Goal: Use online tool/utility: Utilize a website feature to perform a specific function

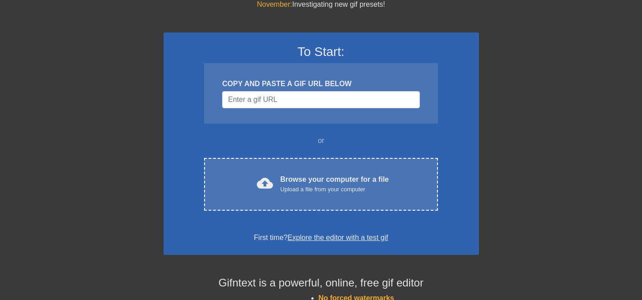
scroll to position [17, 0]
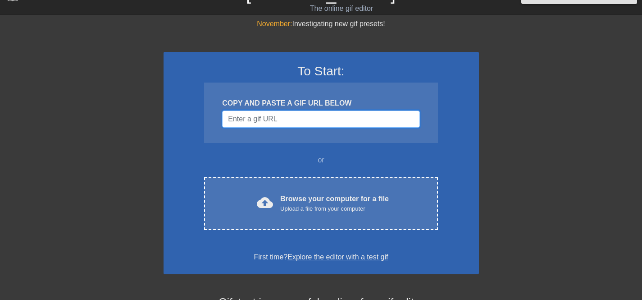
click at [253, 116] on input "Username" at bounding box center [320, 118] width 197 height 17
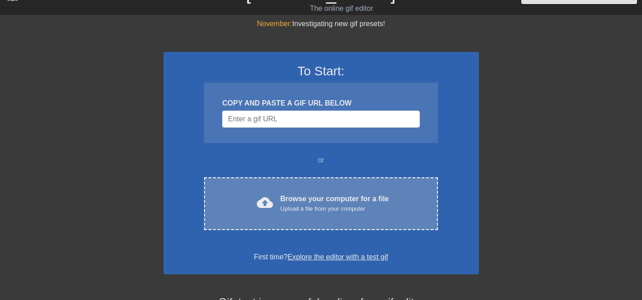
click at [341, 192] on div "cloud_upload Browse your computer for a file Upload a file from your computer C…" at bounding box center [320, 203] width 233 height 53
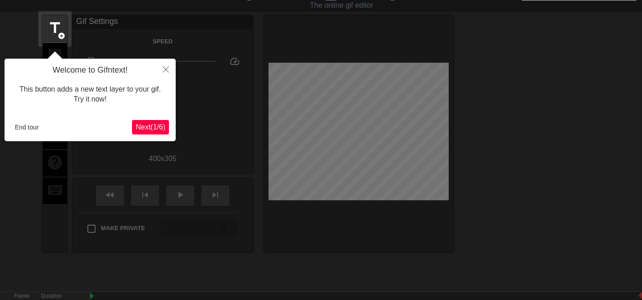
scroll to position [22, 0]
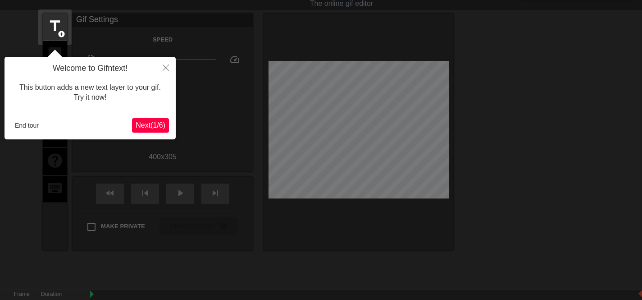
click at [158, 127] on span "Next ( 1 / 6 )" at bounding box center [151, 125] width 30 height 8
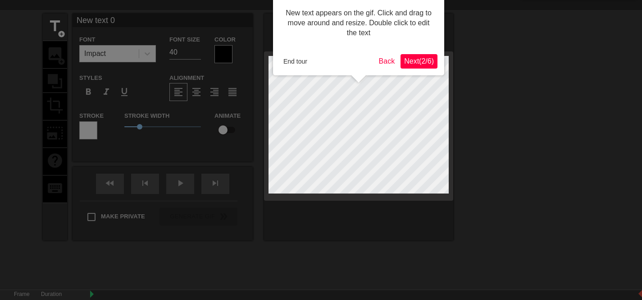
scroll to position [0, 0]
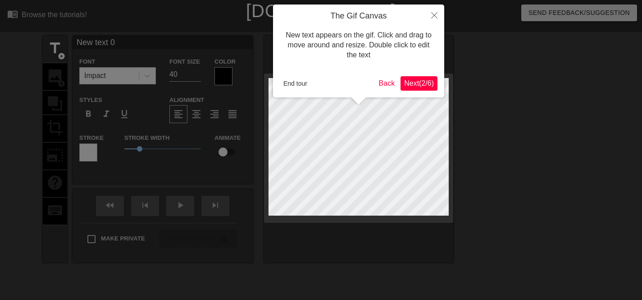
click at [416, 80] on span "Next ( 2 / 6 )" at bounding box center [419, 83] width 30 height 8
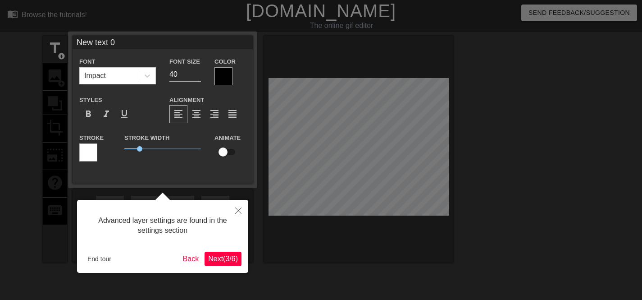
scroll to position [22, 0]
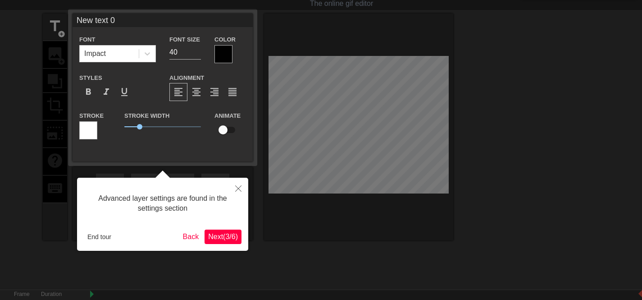
click at [211, 237] on span "Next ( 3 / 6 )" at bounding box center [223, 236] width 30 height 8
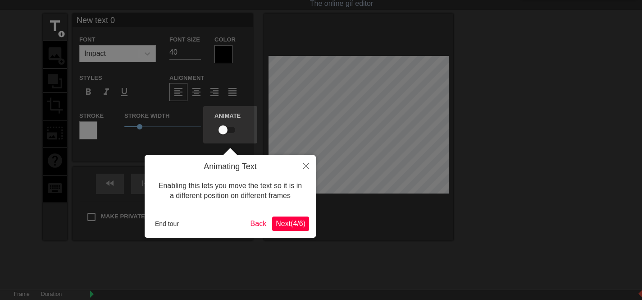
scroll to position [0, 0]
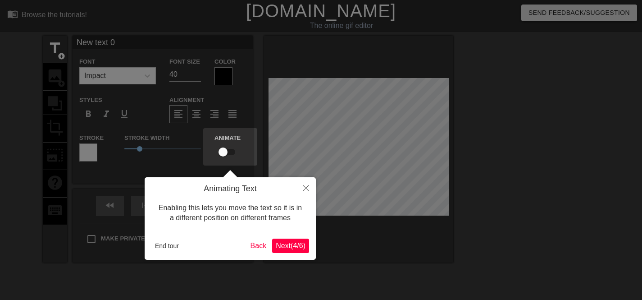
click at [282, 240] on button "Next ( 4 / 6 )" at bounding box center [290, 245] width 37 height 14
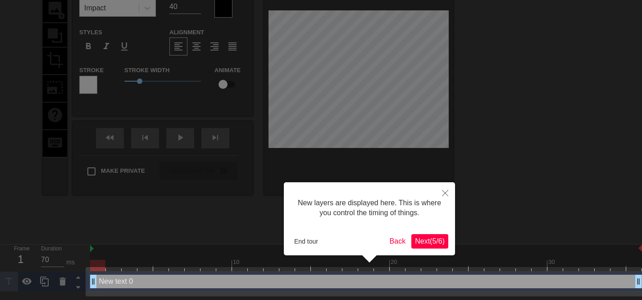
click at [425, 243] on span "Next ( 5 / 6 )" at bounding box center [430, 241] width 30 height 8
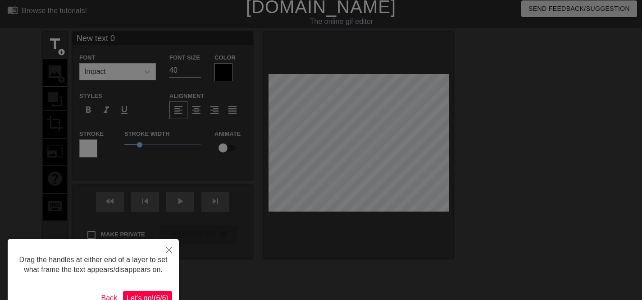
scroll to position [64, 0]
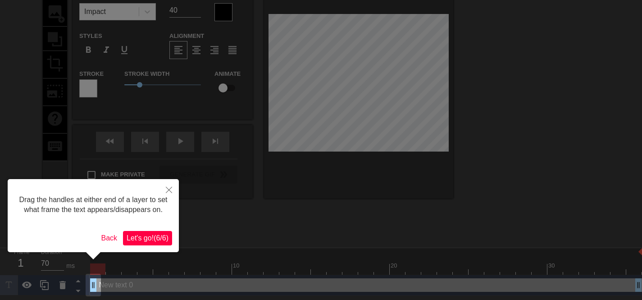
click at [136, 241] on span "Let's go! ( 6 / 6 )" at bounding box center [148, 238] width 42 height 8
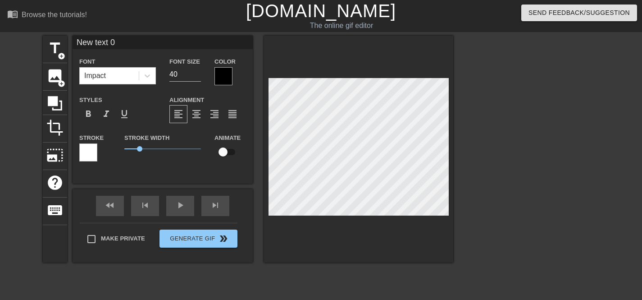
scroll to position [1, 2]
type input "L"
type textarea "L"
type input "Le"
type textarea "Le"
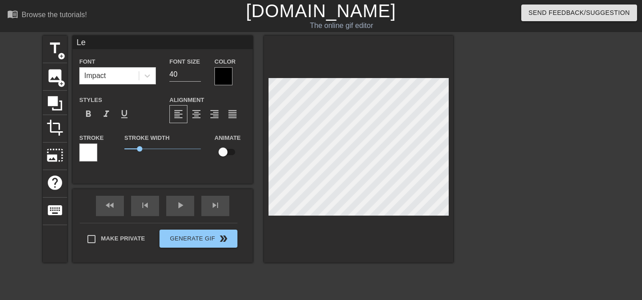
type input "Let"
type textarea "Let"
type input "Let"
type textarea "Let"
type input "Let m"
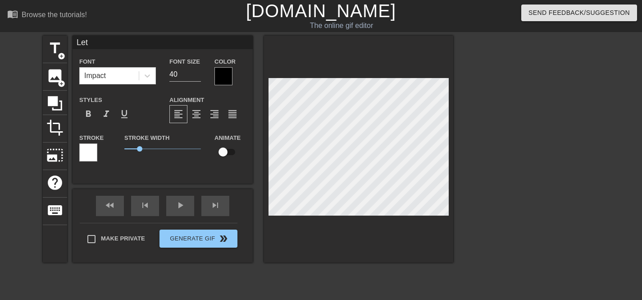
type textarea "Let m"
type input "Let me"
type textarea "Let me"
type input "Let me"
type textarea "Let me"
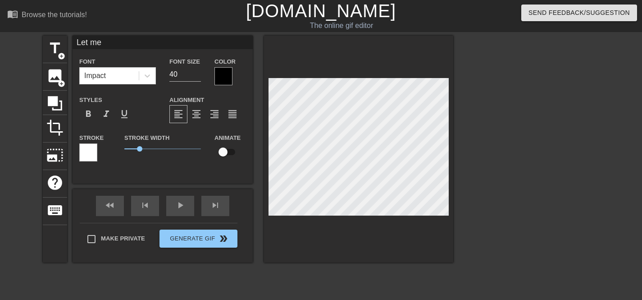
type input "Let me f"
type textarea "Let me f"
type input "Let me fe"
type textarea "Let me fe"
type input "Let me fee"
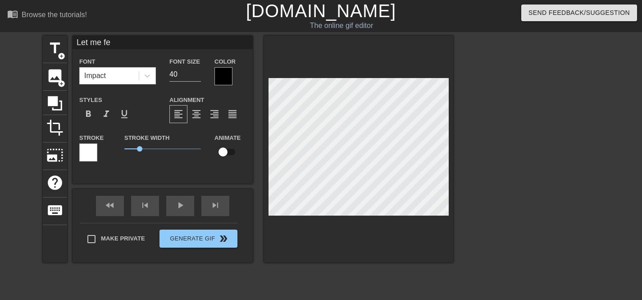
type textarea "Let me fee"
type input "Let me feel"
type textarea "Let me feel"
type input "Let me feel"
type textarea "Let me feel"
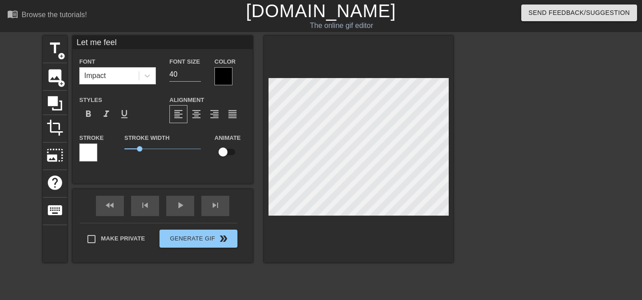
type input "Let me feel y"
type textarea "Let me feel y"
type input "Let me feel yo"
type textarea "Let me feel yo"
type input "Let me feel you"
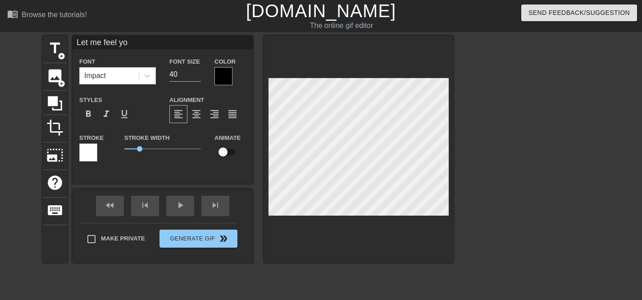
type textarea "Let me feel you"
type input "Let me feel your"
type textarea "Let me feel your"
type input "Let me feel you"
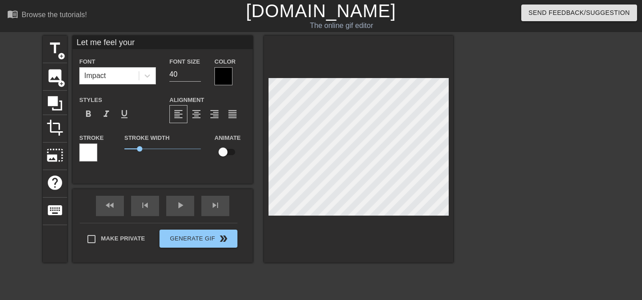
type textarea "Let me feel you"
type input "Let me feel yo"
type textarea "Let me feel yo"
type input "Let me feel y"
type textarea "Let me feel y"
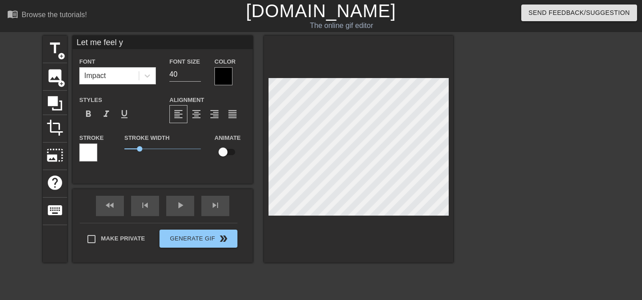
type input "Let me feel"
type textarea "Let me feel"
type input "Let me feel o"
type textarea "Let me feel o"
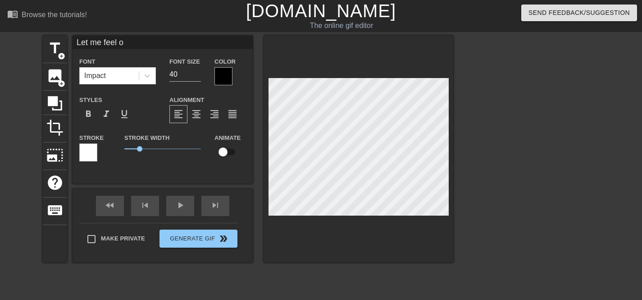
type input "Let me feel"
type textarea "Let me feel"
type input "Let me feel y"
type textarea "Let me feel y"
type input "Let me feel yo"
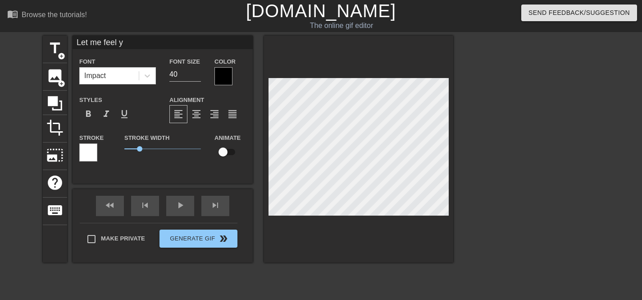
type textarea "Let me feel yo"
type input "Let me feel you"
type textarea "Let me feel you"
type input "Let me feel your"
type textarea "Let me feel your"
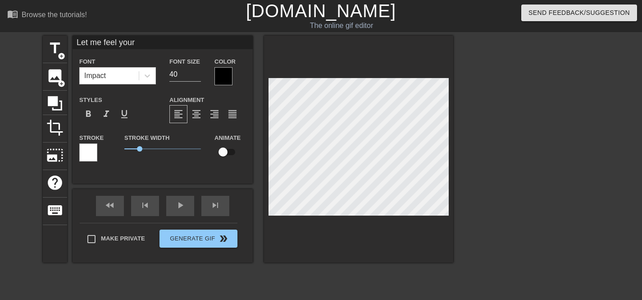
type input "Let me feel your"
type textarea "Let me feel your"
type input "Let me feel your B"
type textarea "Let me feel your B"
type input "Let me feel your BB"
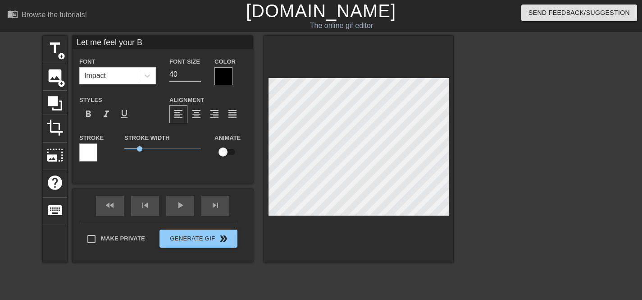
type textarea "Let me feel your BB"
type input "Let me feel your BBL"
type textarea "Let me feel your BBL"
click at [492, 178] on div at bounding box center [531, 171] width 135 height 270
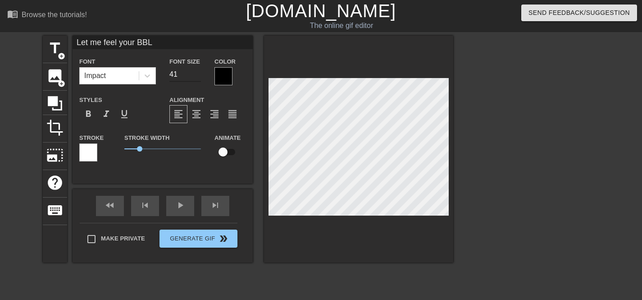
click at [199, 73] on input "41" at bounding box center [185, 74] width 32 height 14
click at [199, 73] on input "42" at bounding box center [185, 74] width 32 height 14
type input "43"
click at [199, 73] on input "43" at bounding box center [185, 74] width 32 height 14
click at [226, 77] on div at bounding box center [223, 76] width 18 height 18
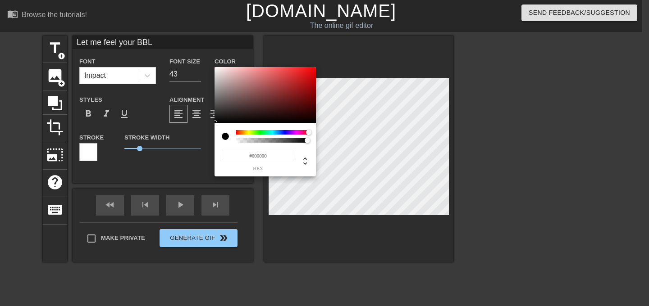
drag, startPoint x: 236, startPoint y: 132, endPoint x: 316, endPoint y: 133, distance: 80.2
click at [316, 133] on div "#000000 hex" at bounding box center [324, 153] width 649 height 306
type input "0"
type input "1"
drag, startPoint x: 307, startPoint y: 141, endPoint x: 322, endPoint y: 144, distance: 15.1
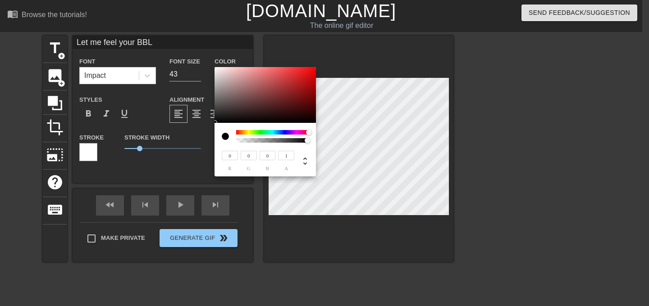
click at [322, 144] on div "0 r 0 g 0 b 1 a" at bounding box center [324, 153] width 649 height 306
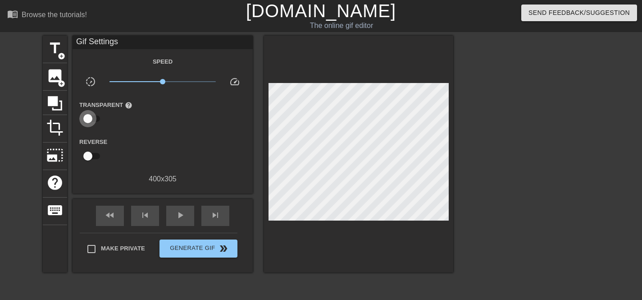
click at [91, 119] on input "checkbox" at bounding box center [87, 118] width 51 height 17
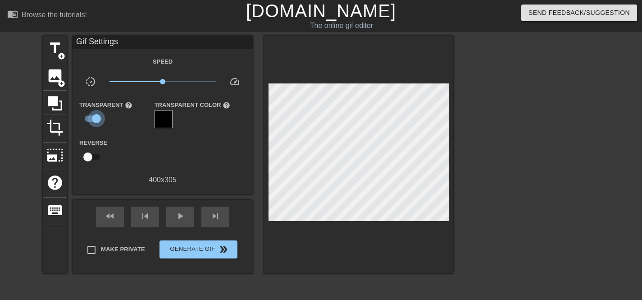
click at [91, 119] on input "checkbox" at bounding box center [96, 118] width 51 height 17
checkbox input "false"
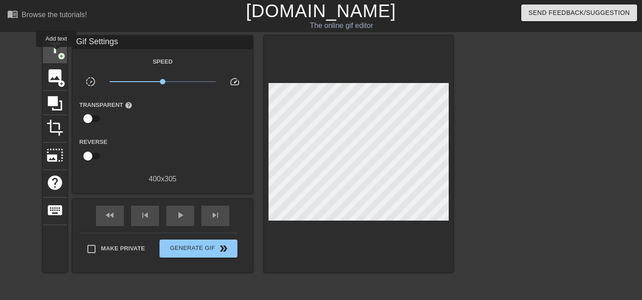
click at [57, 53] on span "title" at bounding box center [54, 48] width 17 height 17
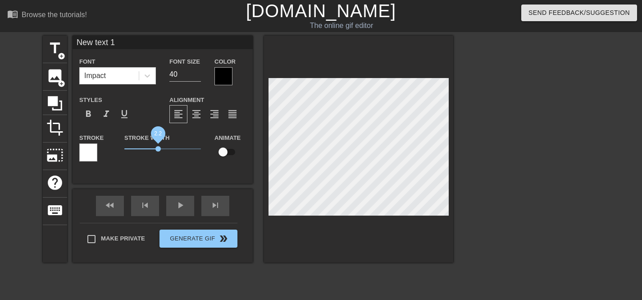
drag, startPoint x: 141, startPoint y: 147, endPoint x: 158, endPoint y: 150, distance: 17.0
click at [158, 150] on span "2.2" at bounding box center [157, 148] width 5 height 5
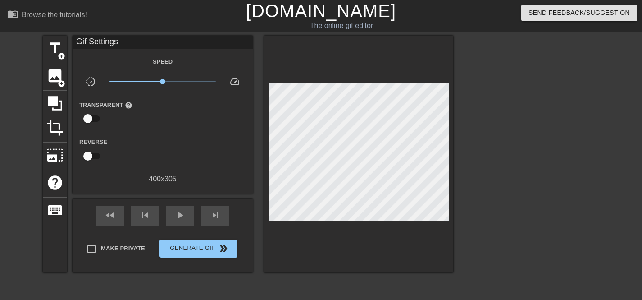
click at [524, 147] on div at bounding box center [531, 171] width 135 height 270
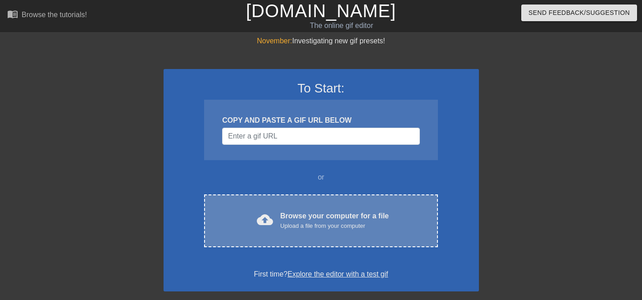
click at [327, 226] on div "Upload a file from your computer" at bounding box center [334, 225] width 109 height 9
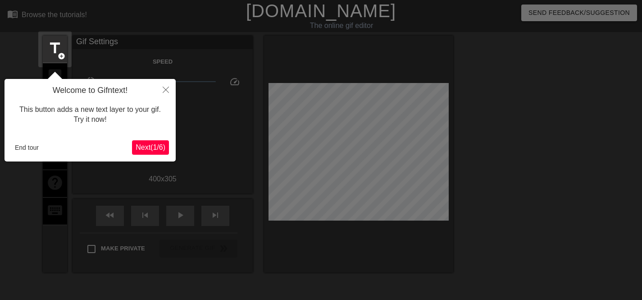
scroll to position [22, 0]
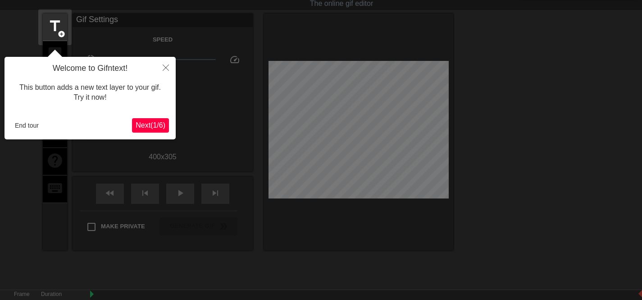
click at [150, 116] on div "Welcome to Gifntext! This button adds a new text layer to your gif. Try it now!…" at bounding box center [90, 98] width 171 height 82
click at [150, 123] on span "Next ( 1 / 6 )" at bounding box center [151, 125] width 30 height 8
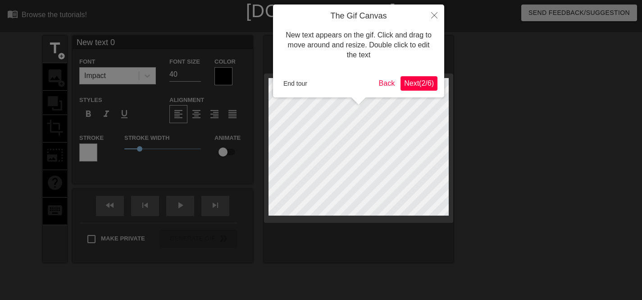
click at [426, 86] on span "Next ( 2 / 6 )" at bounding box center [419, 83] width 30 height 8
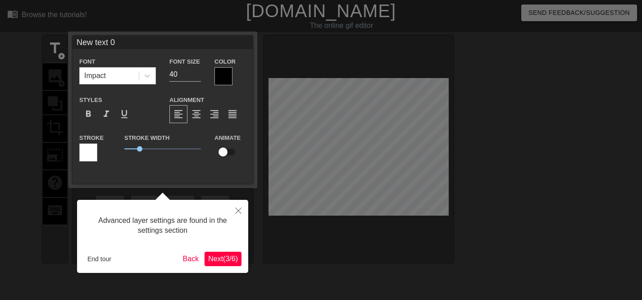
scroll to position [22, 0]
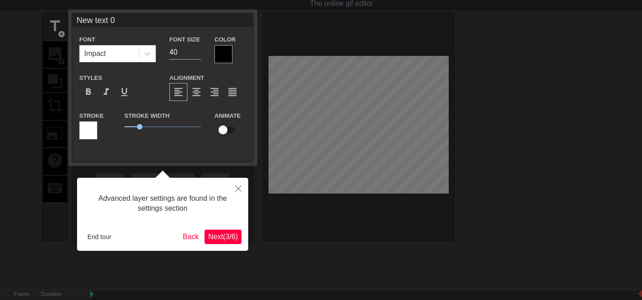
click at [214, 240] on span "Next ( 3 / 6 )" at bounding box center [223, 236] width 30 height 8
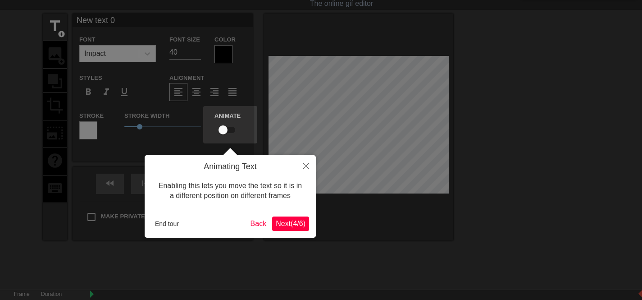
scroll to position [0, 0]
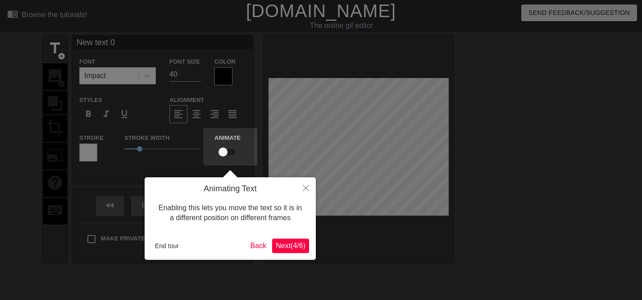
click at [292, 251] on button "Next ( 4 / 6 )" at bounding box center [290, 245] width 37 height 14
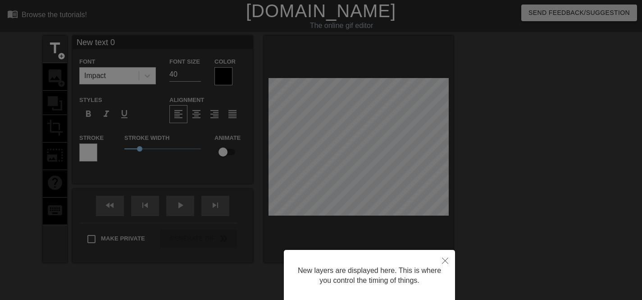
scroll to position [68, 0]
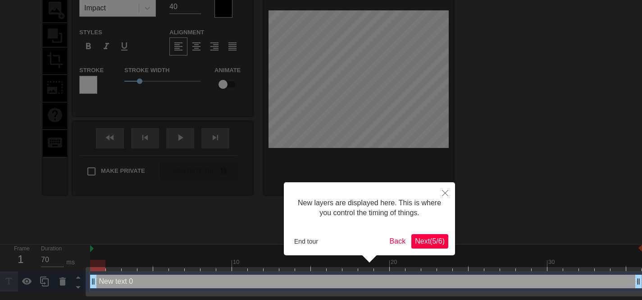
click at [416, 235] on button "Next ( 5 / 6 )" at bounding box center [429, 241] width 37 height 14
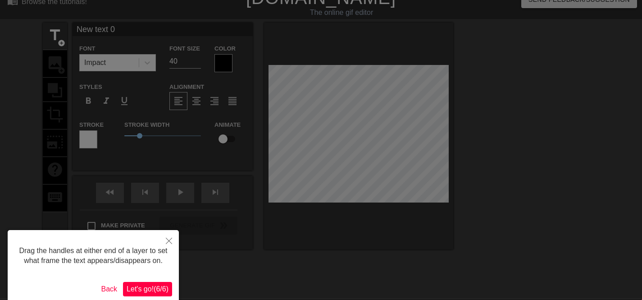
scroll to position [0, 0]
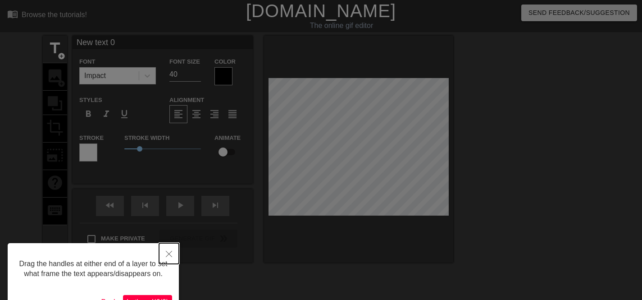
click at [170, 256] on icon "Close" at bounding box center [169, 253] width 6 height 6
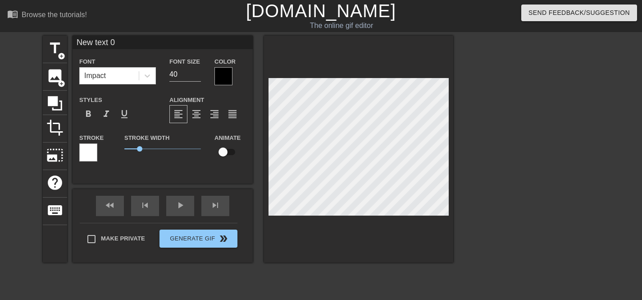
click at [219, 77] on div at bounding box center [223, 76] width 18 height 18
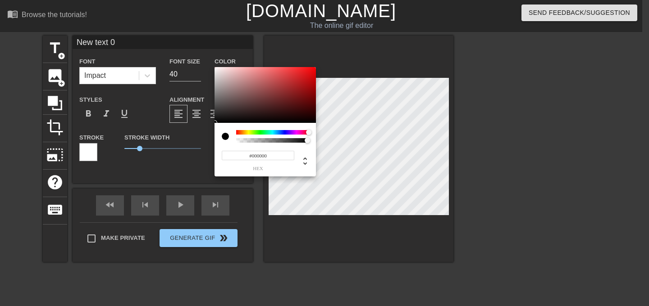
drag, startPoint x: 237, startPoint y: 134, endPoint x: 313, endPoint y: 136, distance: 76.6
click at [313, 136] on div "#000000 hex" at bounding box center [264, 150] width 101 height 54
click at [308, 134] on div at bounding box center [307, 132] width 5 height 5
click at [223, 74] on div at bounding box center [264, 95] width 101 height 56
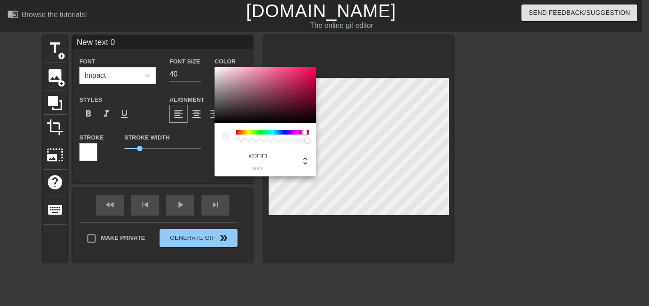
type input "#F9F9F9"
drag, startPoint x: 223, startPoint y: 74, endPoint x: 212, endPoint y: 68, distance: 11.7
click at [212, 68] on div "#F9F9F9 hex" at bounding box center [324, 153] width 649 height 306
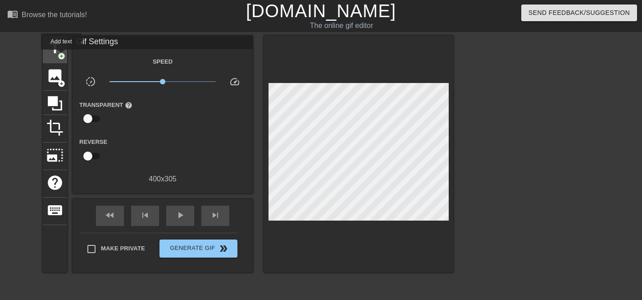
click at [62, 56] on span "add_circle" at bounding box center [62, 56] width 8 height 8
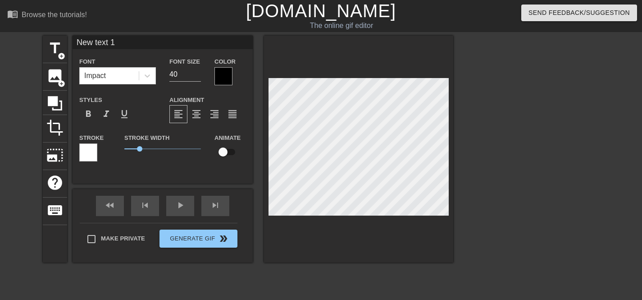
click at [116, 44] on input "New text 1" at bounding box center [163, 43] width 180 height 14
type input "Lt"
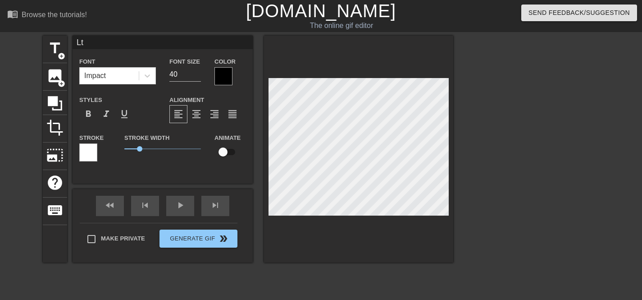
type textarea "Lt"
type input "L"
type textarea "L"
type input "New 0"
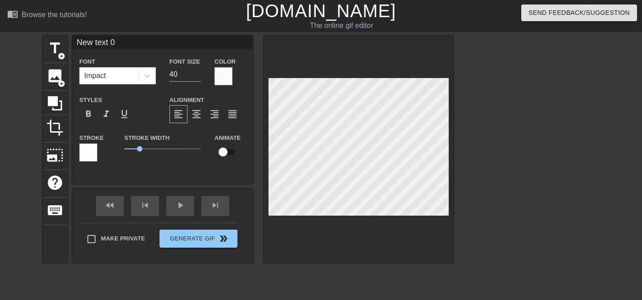
type textarea "New 0"
type input "New 0"
type textarea "New 0"
type input "Ne 0"
type textarea "Ne 0"
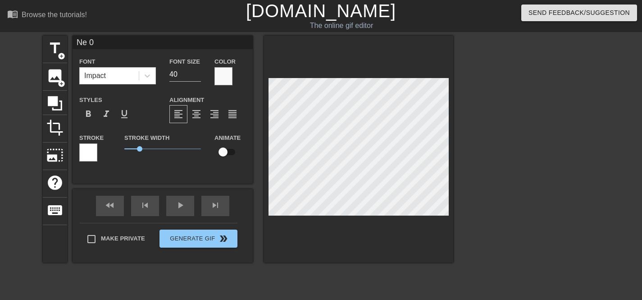
type input "N 0"
type textarea "N 0"
type input "0"
type textarea "0"
type input "L 0"
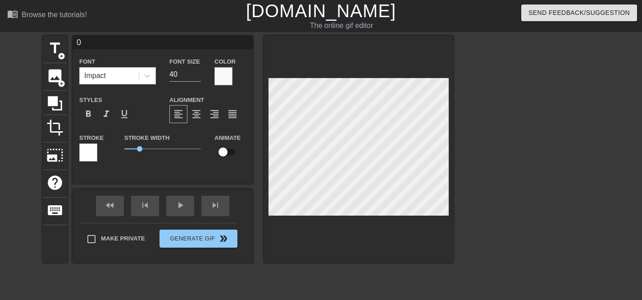
type textarea "L 0"
type input "Le 0"
type textarea "Le 0"
type input "Let 0"
type textarea "Let 0"
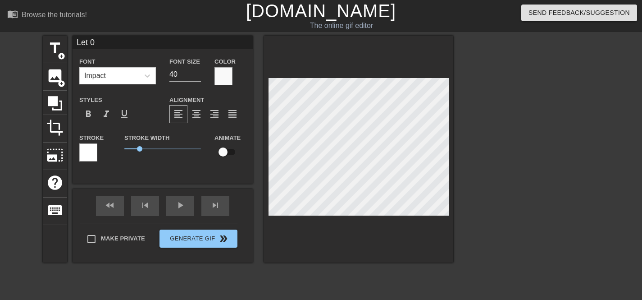
type input "Let 0"
type textarea "Let 0"
type input "Let m 0"
type textarea "Let m 0"
type input "Let me 0"
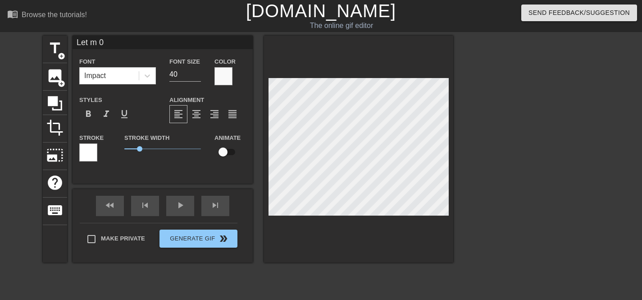
type textarea "Let me 0"
type input "Let mee 0"
type textarea "Let mee 0"
type input "Let me 0"
type textarea "Let me 0"
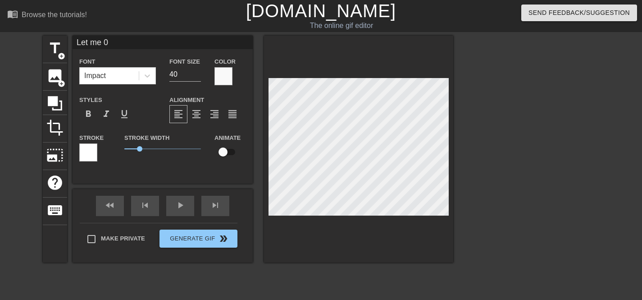
type input "Let me 0"
type textarea "Let me 0"
type input "Let me f 0"
type textarea "Let me f 0"
type input "Let me fe 0"
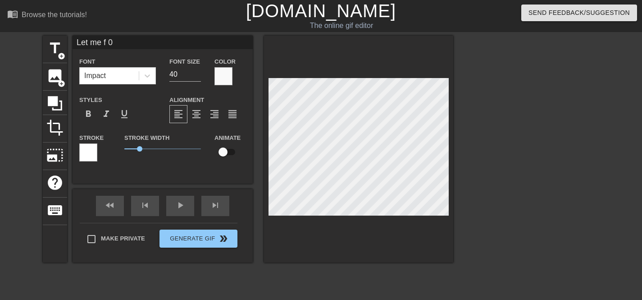
type textarea "Let me fe 0"
type input "Let me fee 0"
type textarea "Let me fee 0"
type input "Let me feel 0"
type textarea "Let me feel 0"
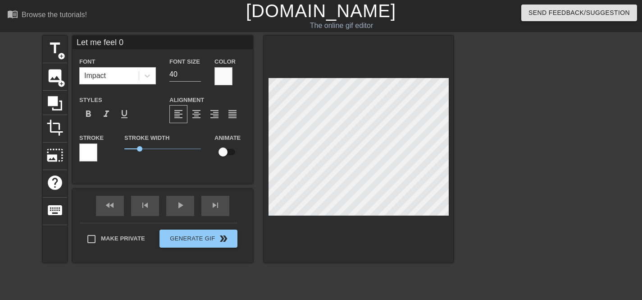
type input "Let me feel 0"
type textarea "Let me feel 0"
type input "Let me feel y 0"
type textarea "Let me feel y 0"
type input "Let me feel yo 0"
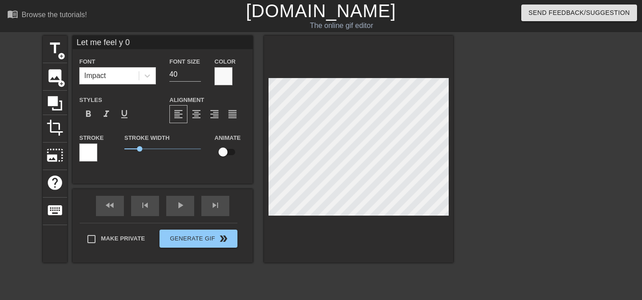
type textarea "Let me feel yo 0"
type input "Let me feel you 0"
type textarea "Let me feel you 0"
type input "Let me feel your 0"
type textarea "Let me feel your 0"
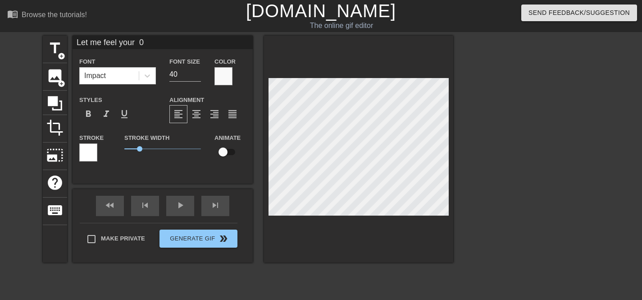
type input "Let me feel your b 0"
type textarea "Let me feel your b 0"
type input "Let me feel your bb 0"
type textarea "Let me feel your bb 0"
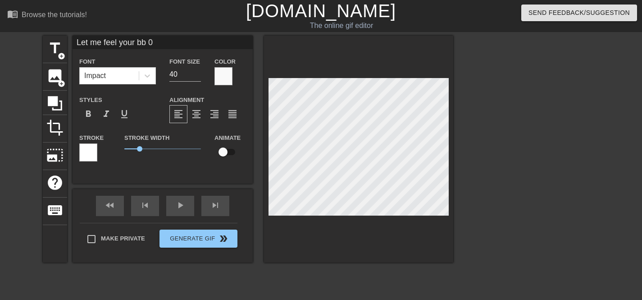
type input "Let me feel your bbl 0"
type textarea "Let me feel your bbl 0"
type input "Let me feel your bb 0"
type textarea "Let me feel your bb 0"
type input "Let me feel your b 0"
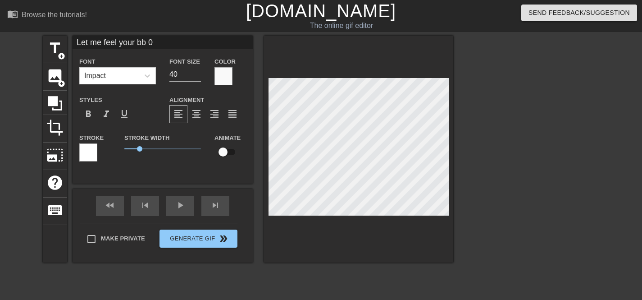
type textarea "Let me feel your b 0"
type input "Let me feel your 0"
type textarea "Let me feel your 0"
type input "Let me feel your B 0"
type textarea "Let me feel your B 0"
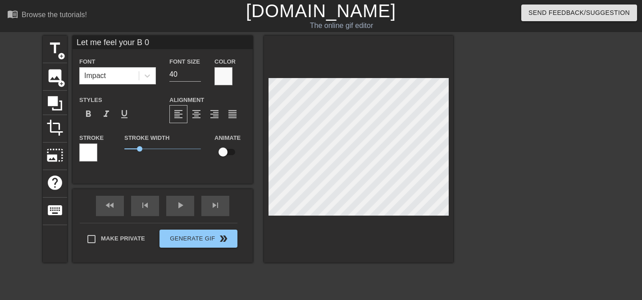
type input "Let me feel your BB 0"
type textarea "Let me feel your BB 0"
type input "Let me feel your BBL 0"
type textarea "Let me feel your BBL 0"
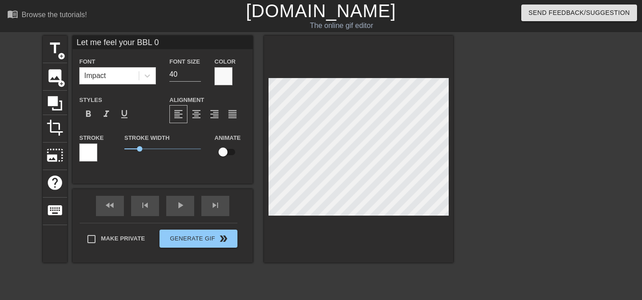
type input "Let me feel your BBL"
type textarea "Let me feel your BBL"
type input "Let me feel your BBL"
type textarea "Let me feel your BBL"
click at [182, 75] on input "40" at bounding box center [185, 74] width 32 height 14
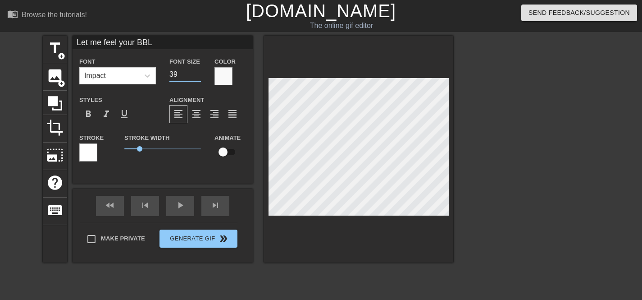
click at [198, 76] on input "39" at bounding box center [185, 74] width 32 height 14
click at [198, 76] on input "38" at bounding box center [185, 74] width 32 height 14
click at [198, 76] on input "25" at bounding box center [185, 74] width 32 height 14
type input "32"
click at [197, 70] on input "32" at bounding box center [185, 74] width 32 height 14
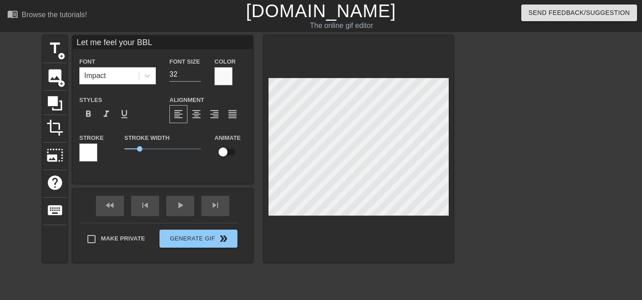
click at [513, 194] on div at bounding box center [531, 171] width 135 height 270
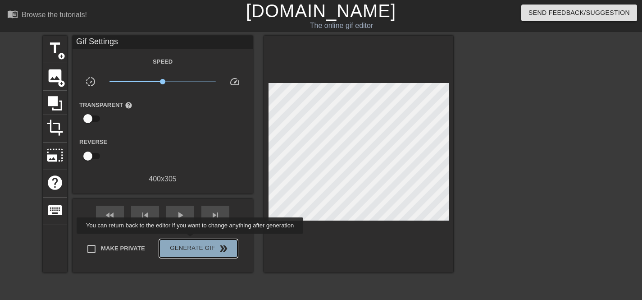
click at [196, 240] on button "Generate Gif double_arrow" at bounding box center [198, 248] width 78 height 18
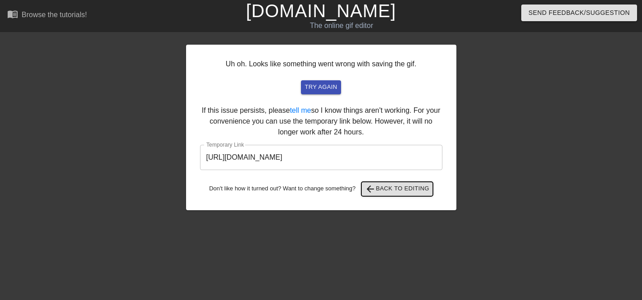
click at [376, 189] on span "arrow_back" at bounding box center [370, 188] width 11 height 11
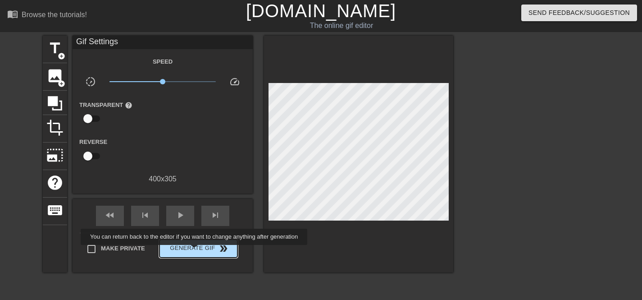
click at [200, 251] on span "Generate Gif double_arrow" at bounding box center [198, 248] width 71 height 11
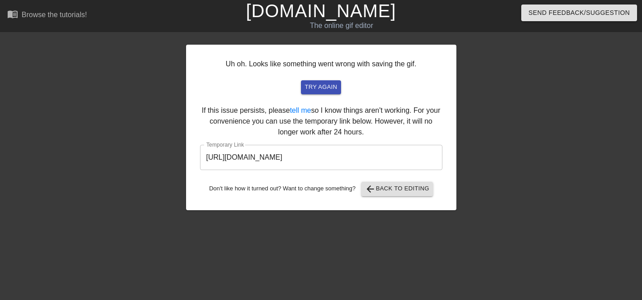
click at [284, 160] on input "https://www.gifntext.com/temp_generations/G969AoyM.gif" at bounding box center [321, 157] width 242 height 25
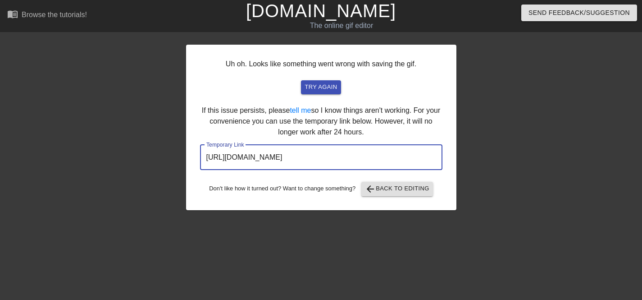
click at [284, 160] on input "https://www.gifntext.com/temp_generations/G969AoyM.gif" at bounding box center [321, 157] width 242 height 25
click at [143, 113] on div at bounding box center [107, 171] width 135 height 270
